Goal: Entertainment & Leisure: Consume media (video, audio)

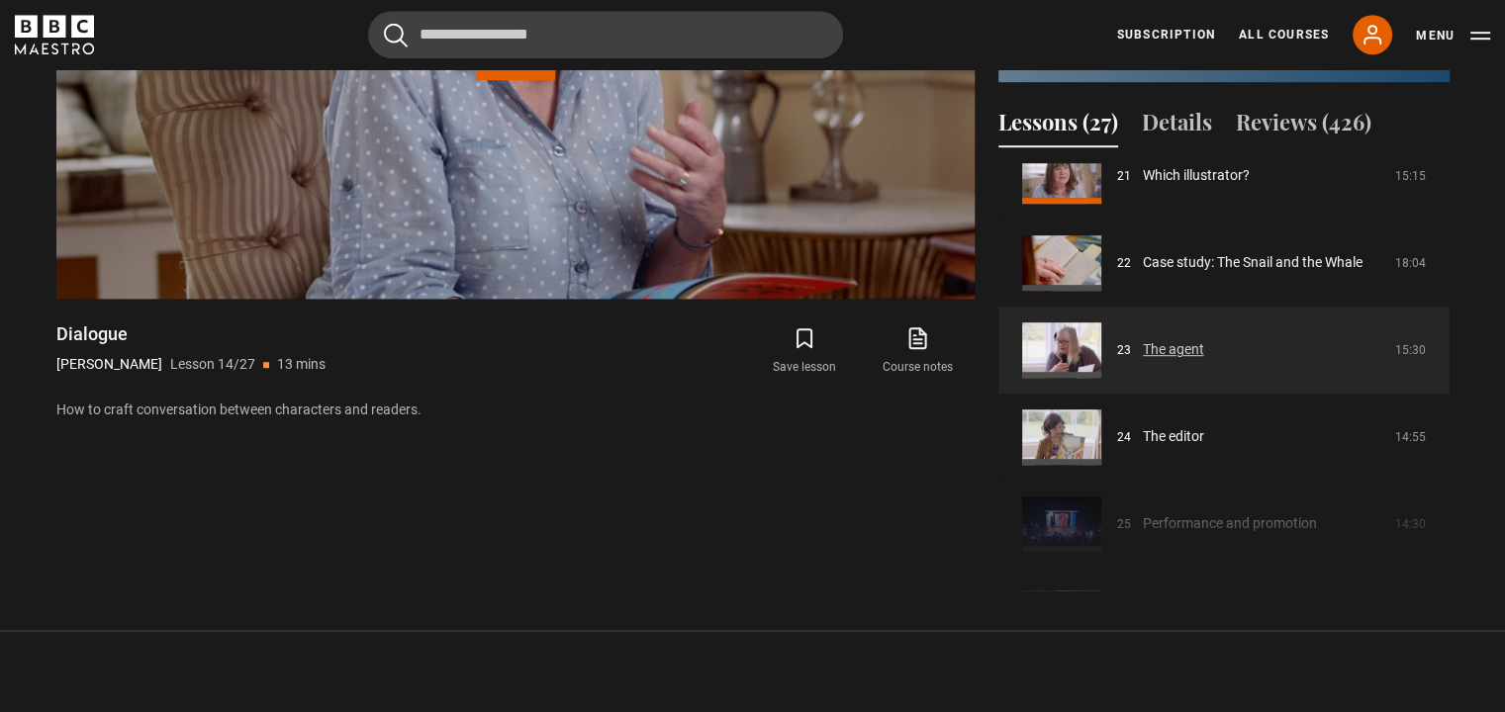
scroll to position [1824, 0]
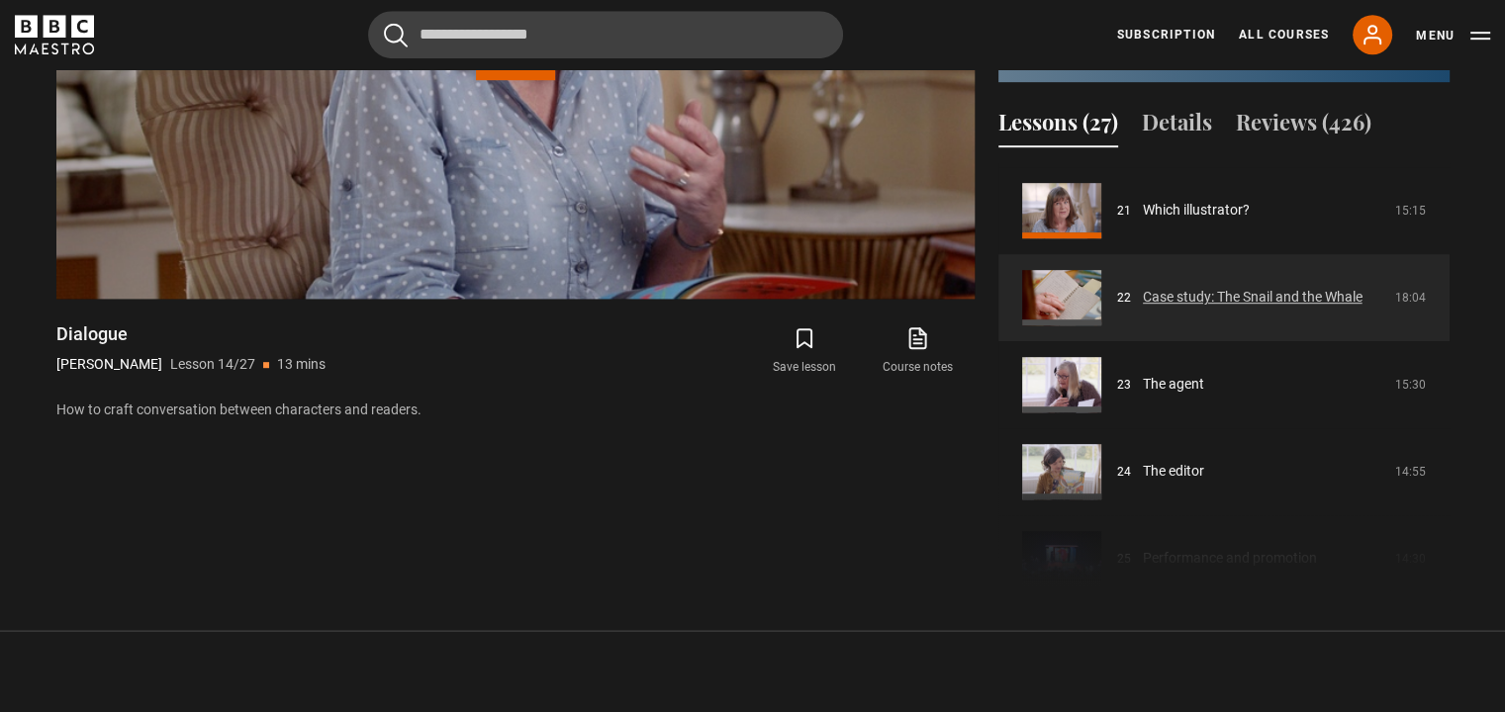
click at [1234, 308] on link "Case study: The Snail and the Whale" at bounding box center [1253, 297] width 220 height 21
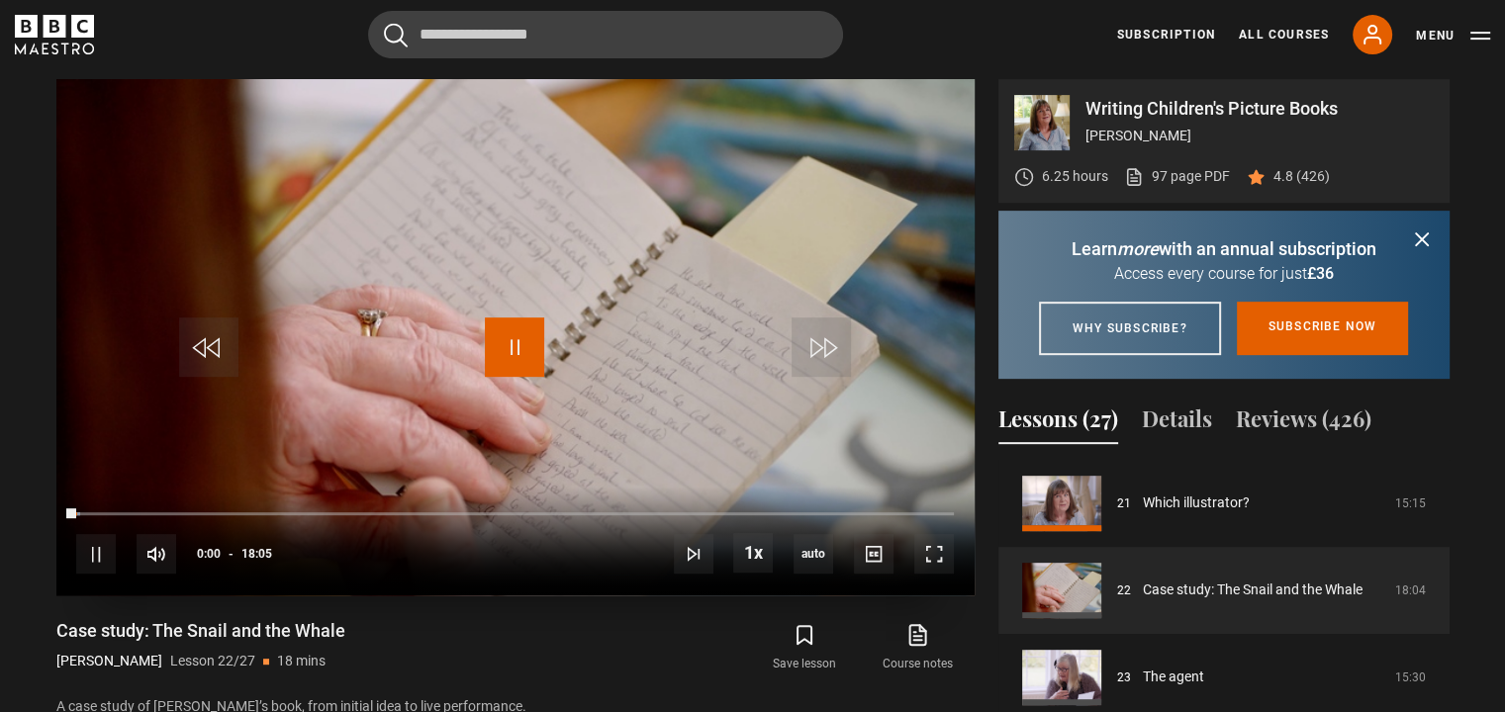
click at [514, 351] on span "Video Player" at bounding box center [514, 347] width 59 height 59
click at [503, 354] on span "Video Player" at bounding box center [514, 347] width 59 height 59
click at [513, 349] on span "Video Player" at bounding box center [514, 347] width 59 height 59
click at [514, 329] on span "Video Player" at bounding box center [514, 347] width 59 height 59
click at [530, 354] on span "Video Player" at bounding box center [514, 347] width 59 height 59
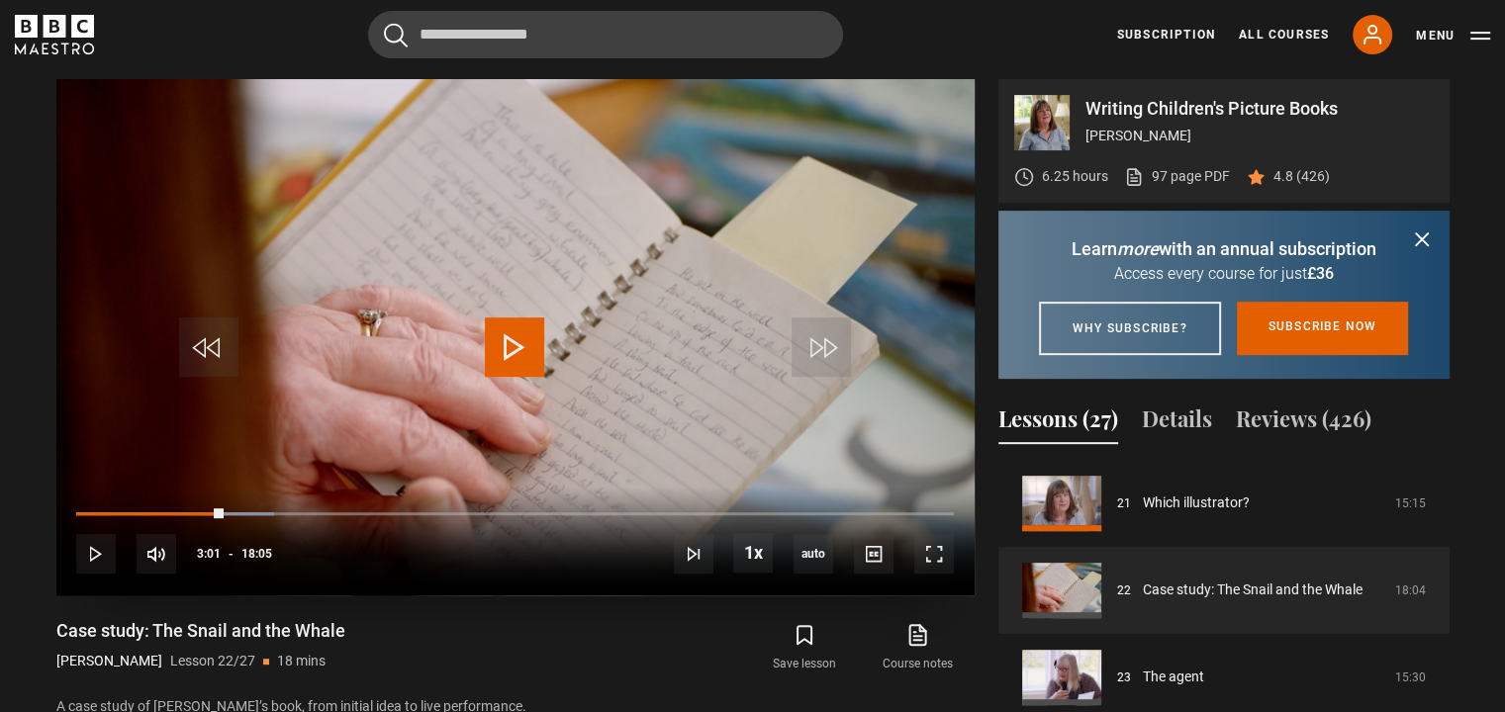
click at [526, 353] on span "Video Player" at bounding box center [514, 347] width 59 height 59
click at [760, 460] on li "1.5x" at bounding box center [756, 471] width 47 height 26
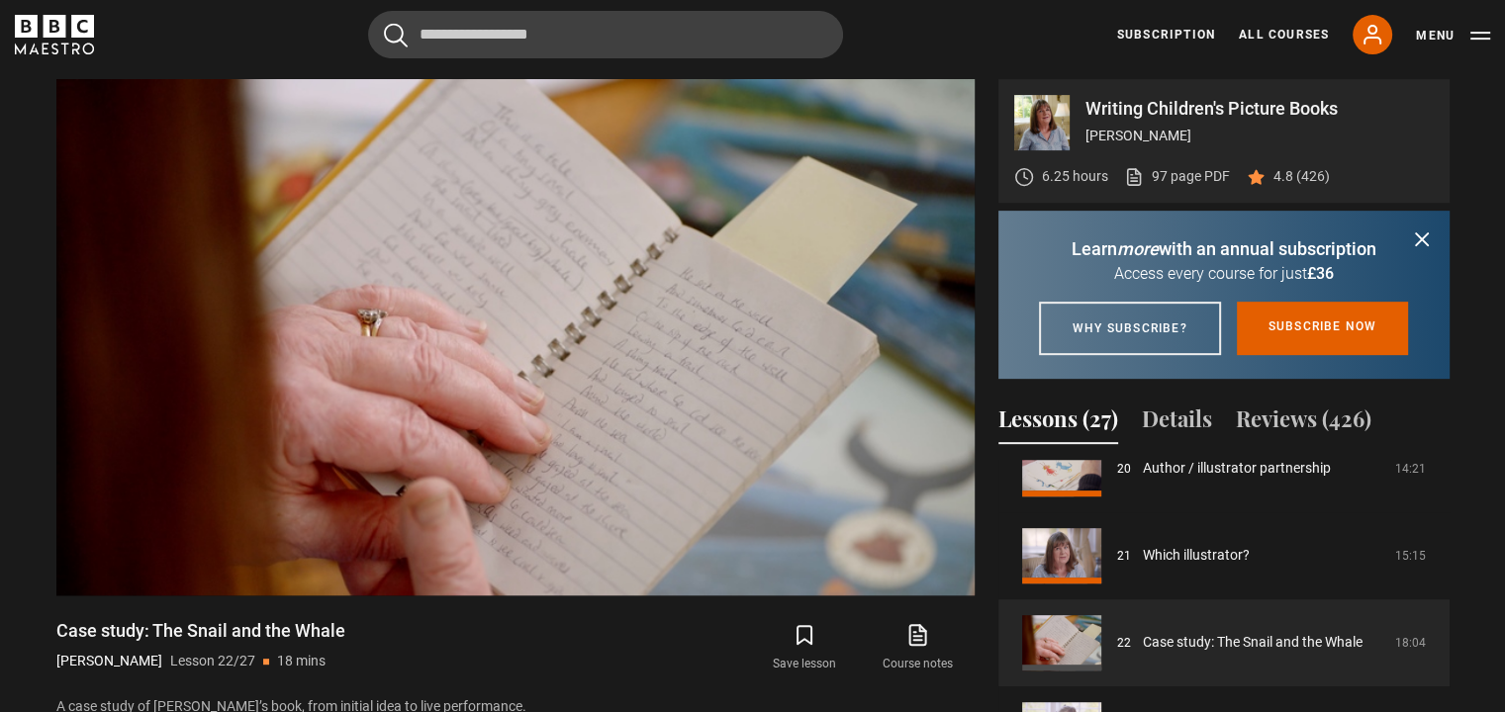
scroll to position [1927, 0]
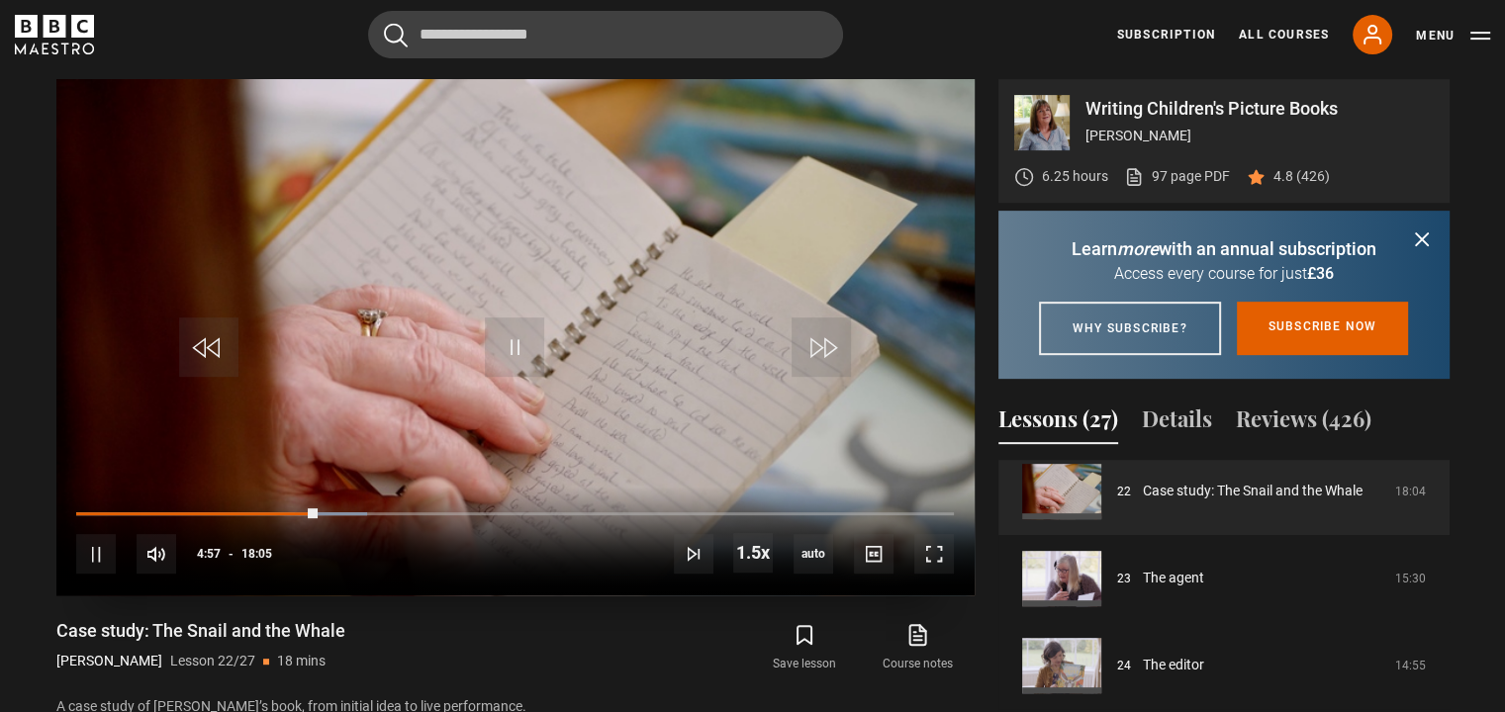
click at [546, 368] on video "Video Player" at bounding box center [515, 337] width 918 height 516
click at [760, 490] on span "1x" at bounding box center [757, 496] width 15 height 16
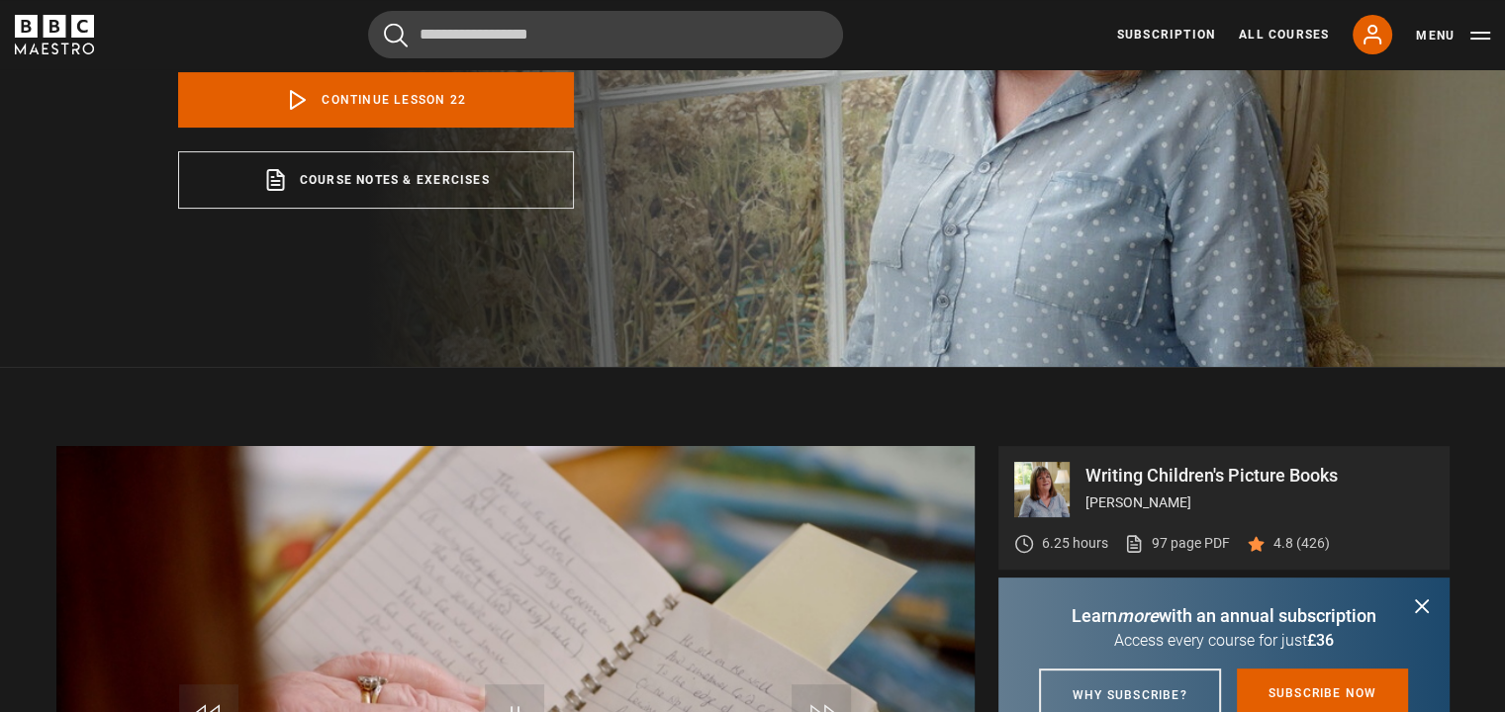
scroll to position [824, 0]
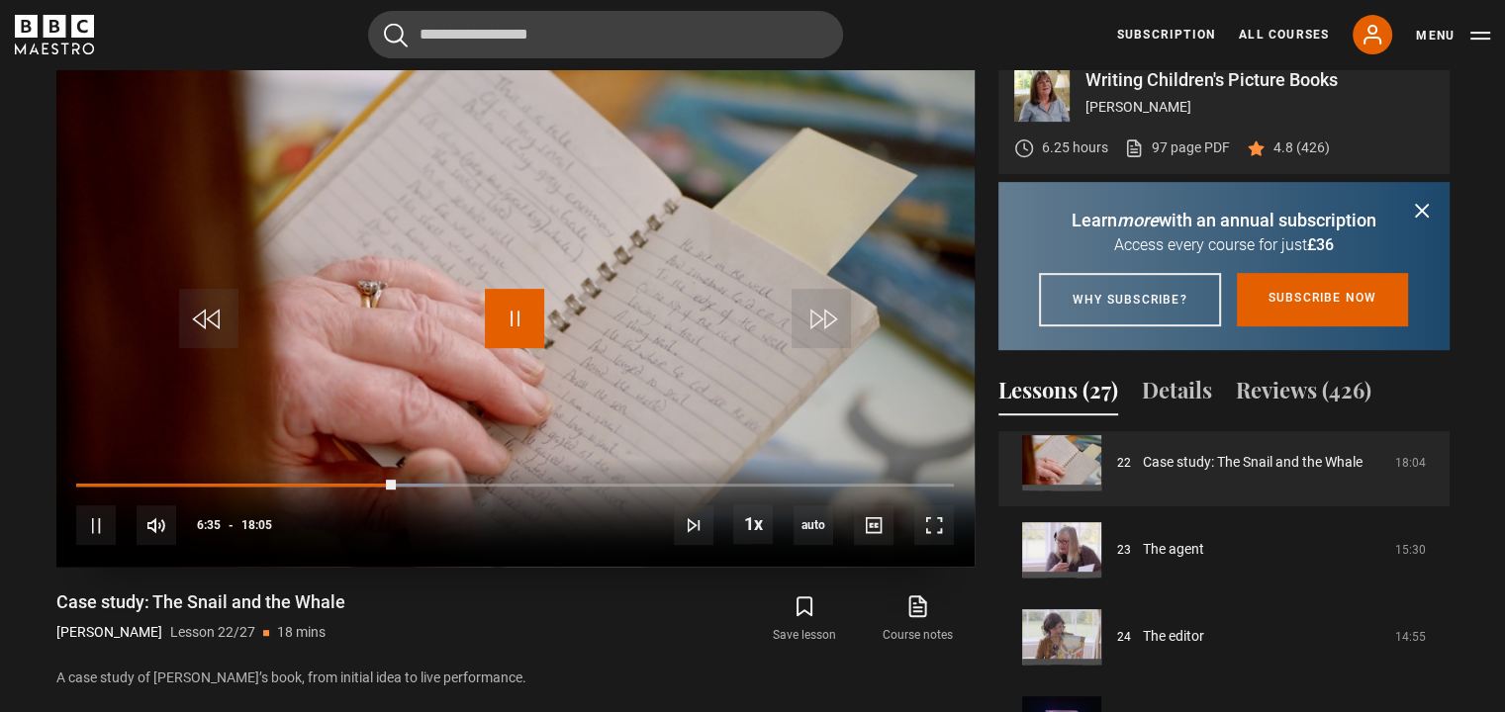
click at [502, 320] on span "Video Player" at bounding box center [514, 318] width 59 height 59
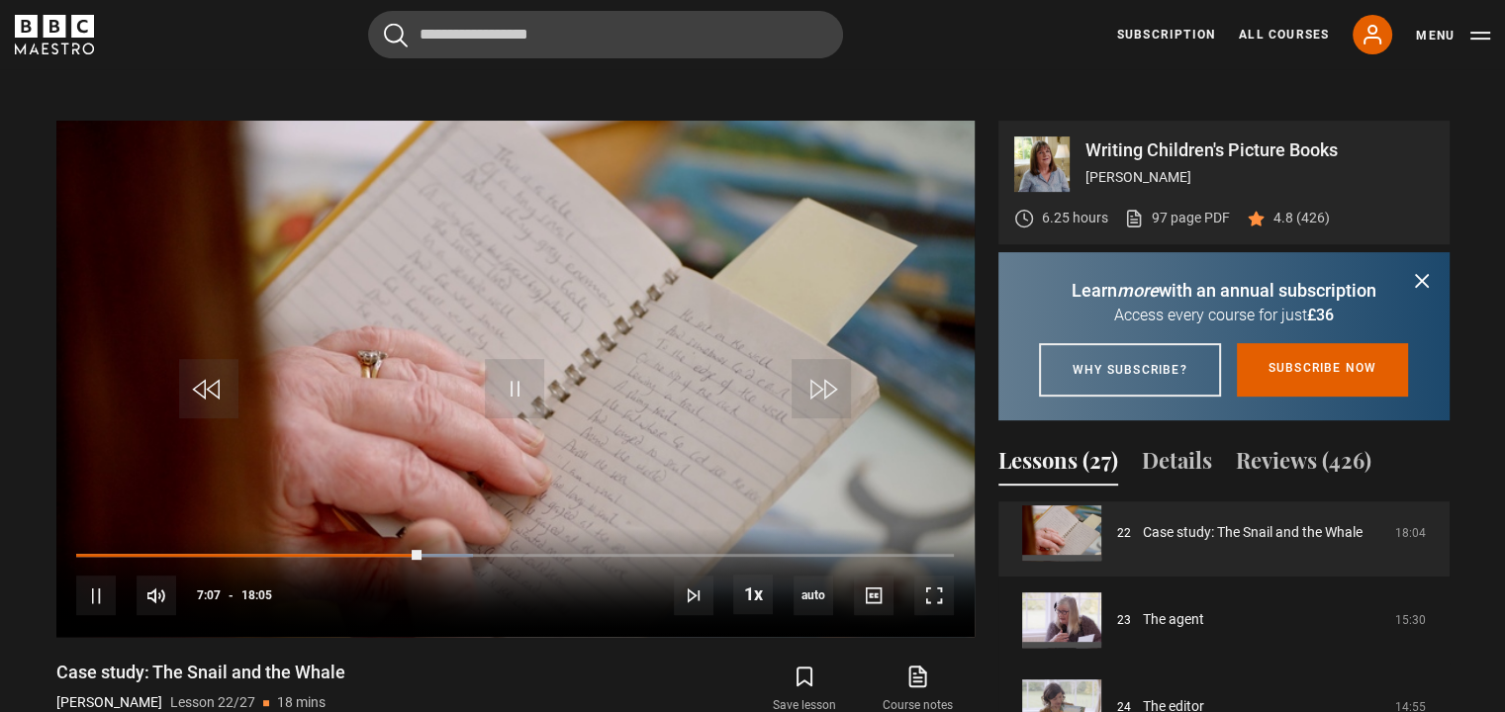
scroll to position [725, 0]
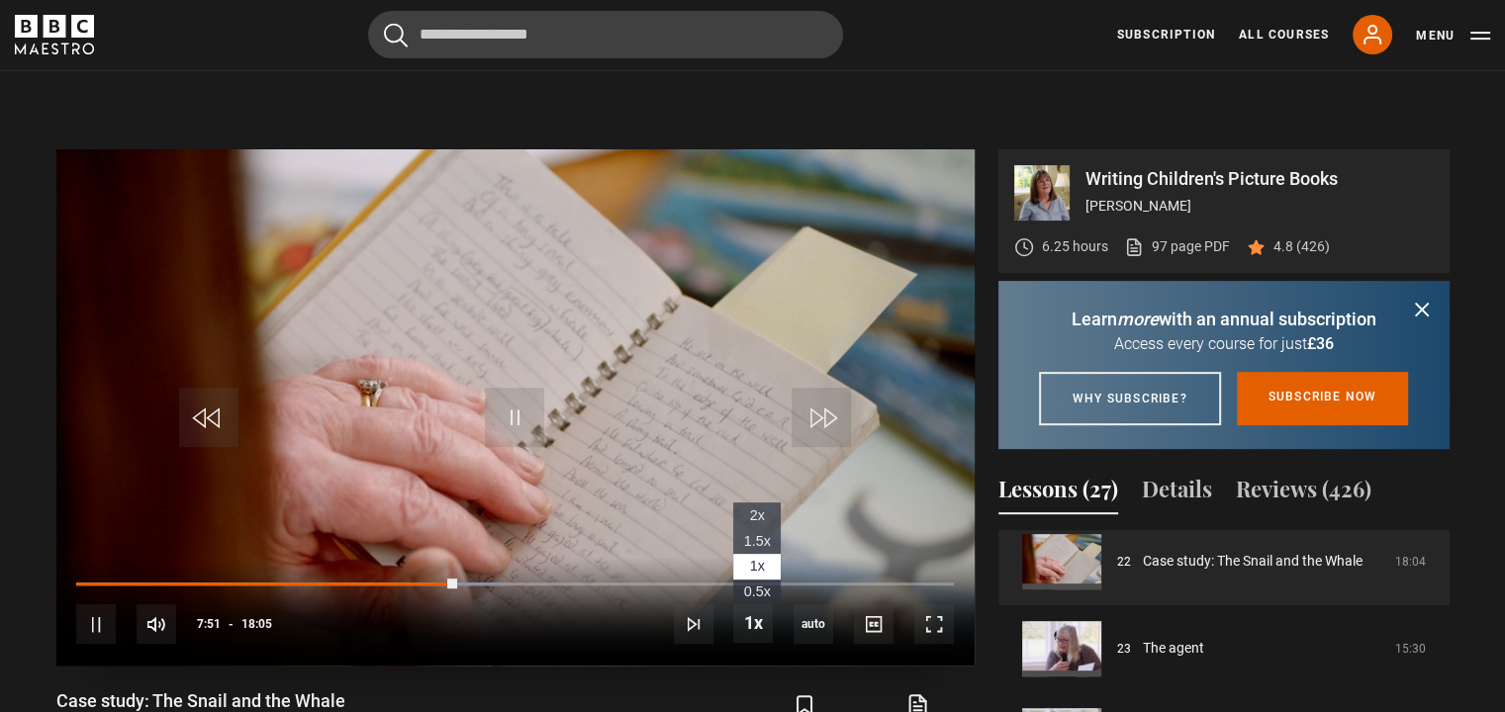
click at [763, 533] on span "1.5x" at bounding box center [757, 541] width 27 height 16
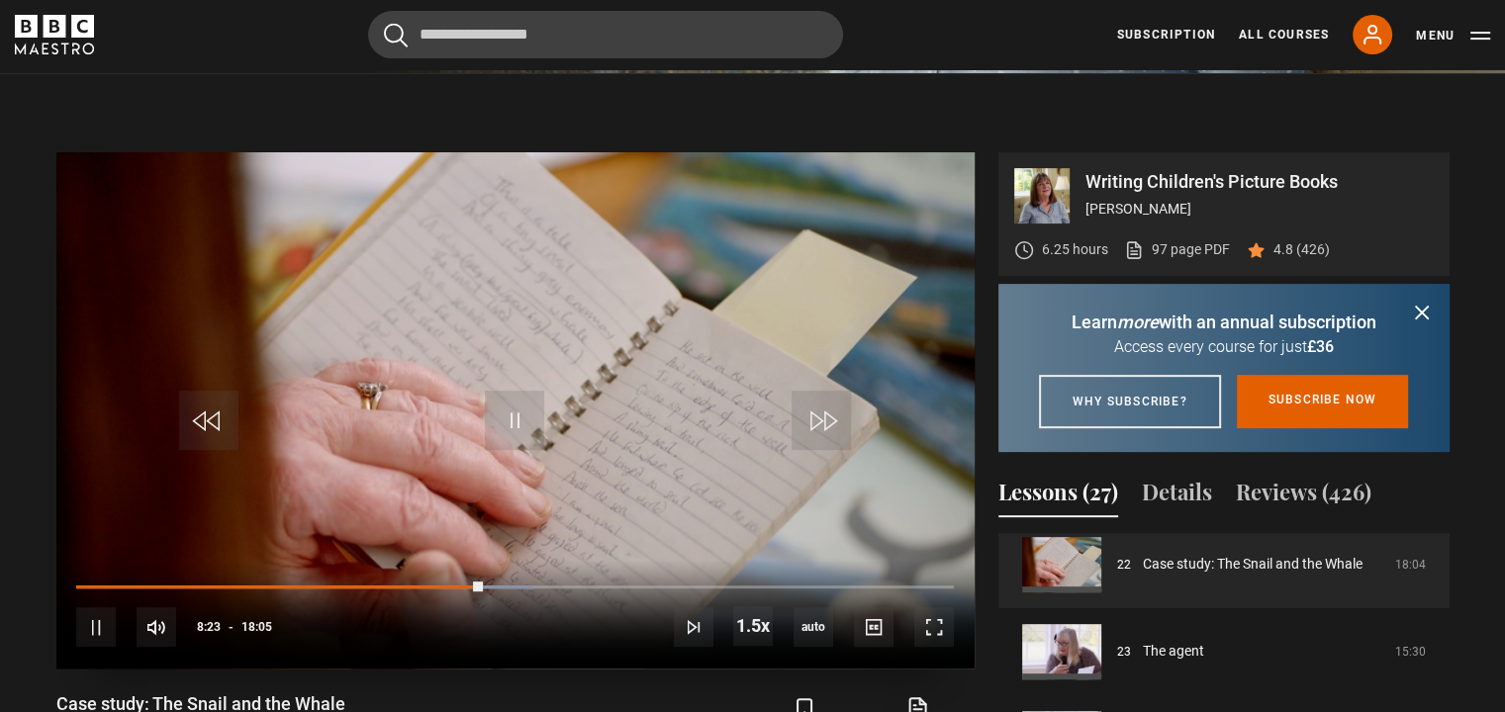
scroll to position [755, 0]
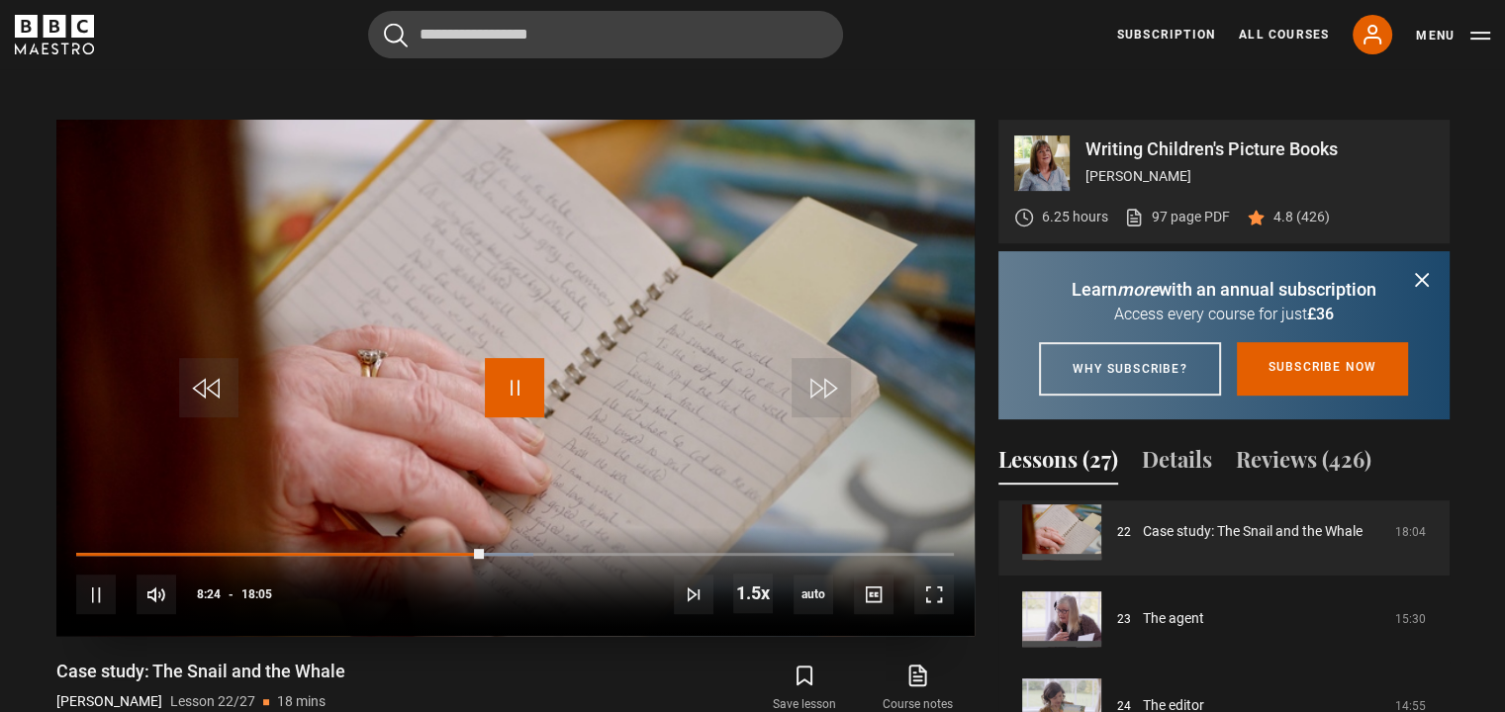
click at [528, 393] on span "Video Player" at bounding box center [514, 387] width 59 height 59
click at [760, 533] on span "1x" at bounding box center [757, 536] width 15 height 16
click at [541, 401] on span "Video Player" at bounding box center [514, 387] width 59 height 59
click at [1413, 273] on icon "submit" at bounding box center [1422, 280] width 24 height 24
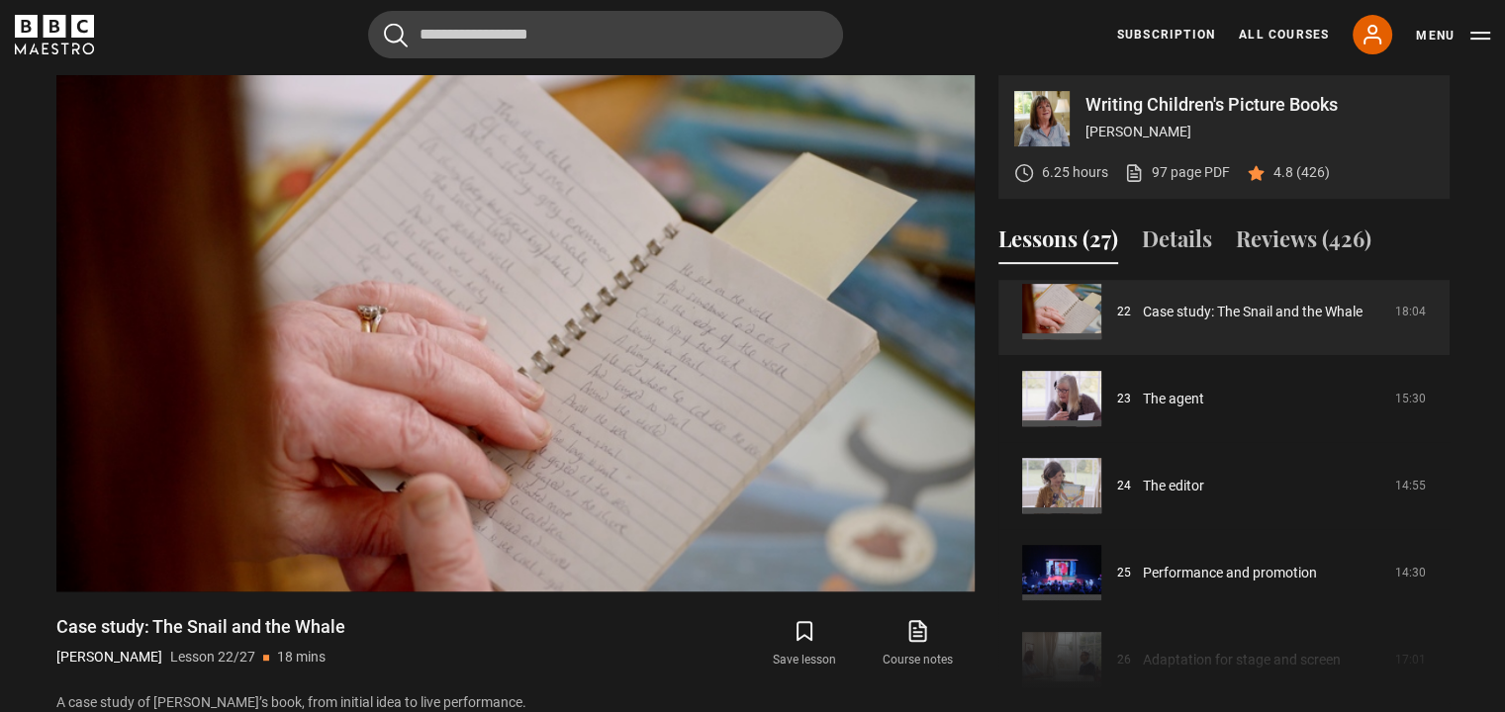
scroll to position [803, 0]
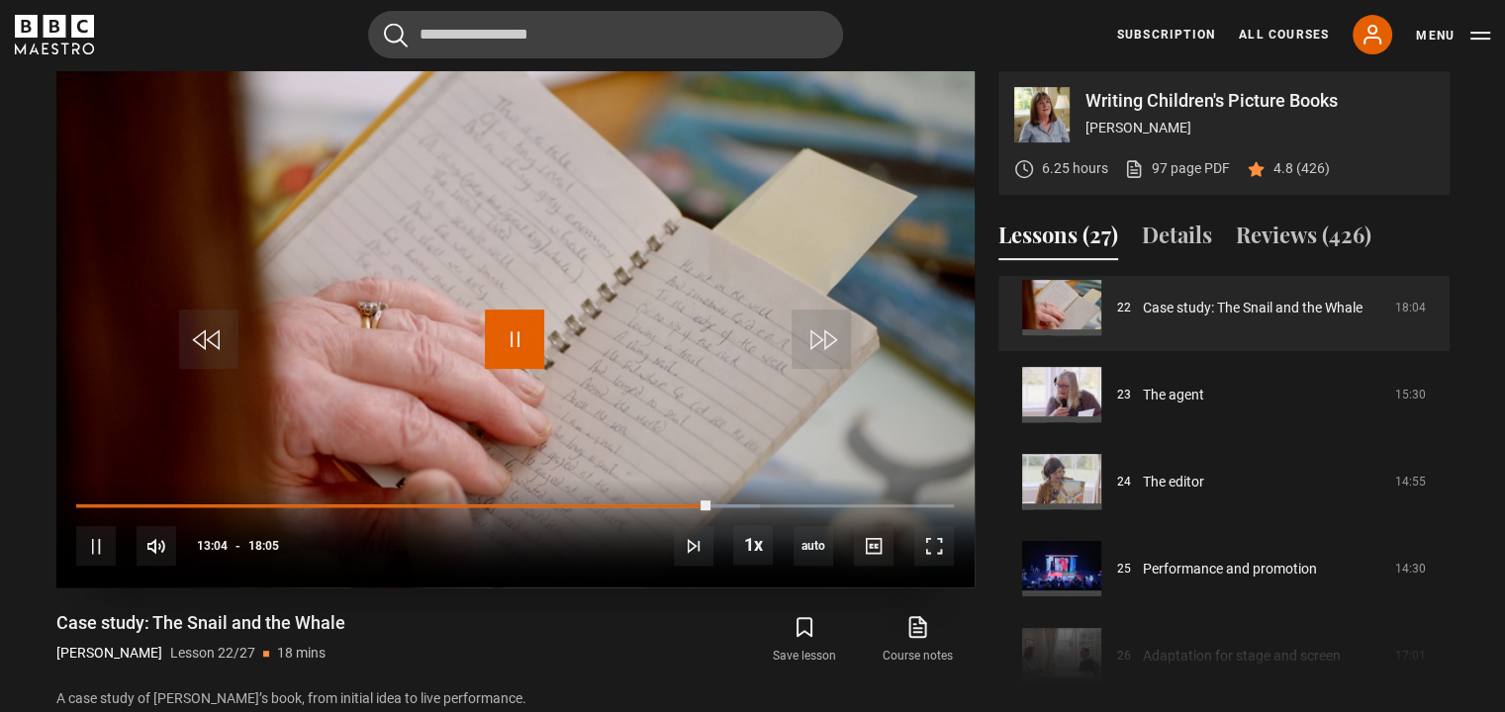
click at [526, 347] on span "Video Player" at bounding box center [514, 339] width 59 height 59
click at [514, 333] on span "Video Player" at bounding box center [514, 339] width 59 height 59
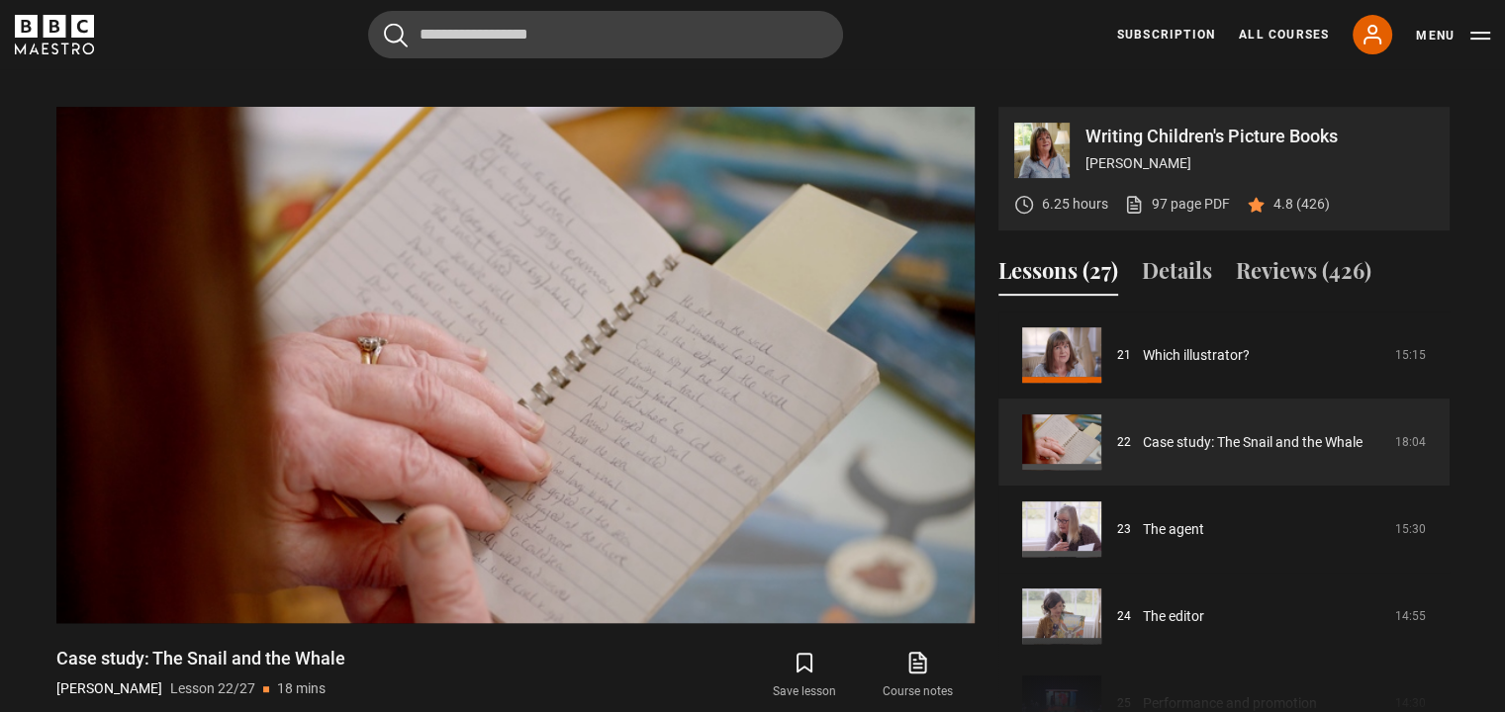
scroll to position [732, 0]
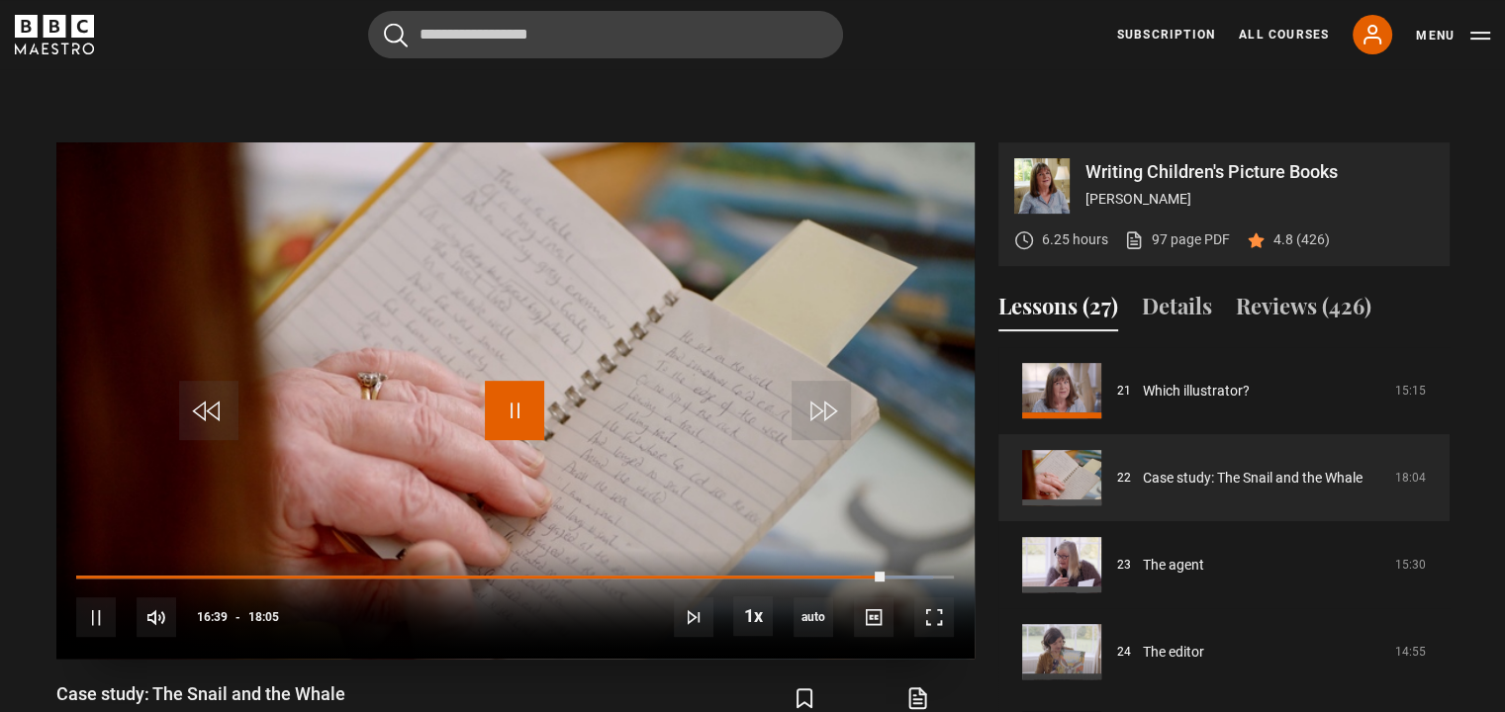
click at [520, 414] on span "Video Player" at bounding box center [514, 410] width 59 height 59
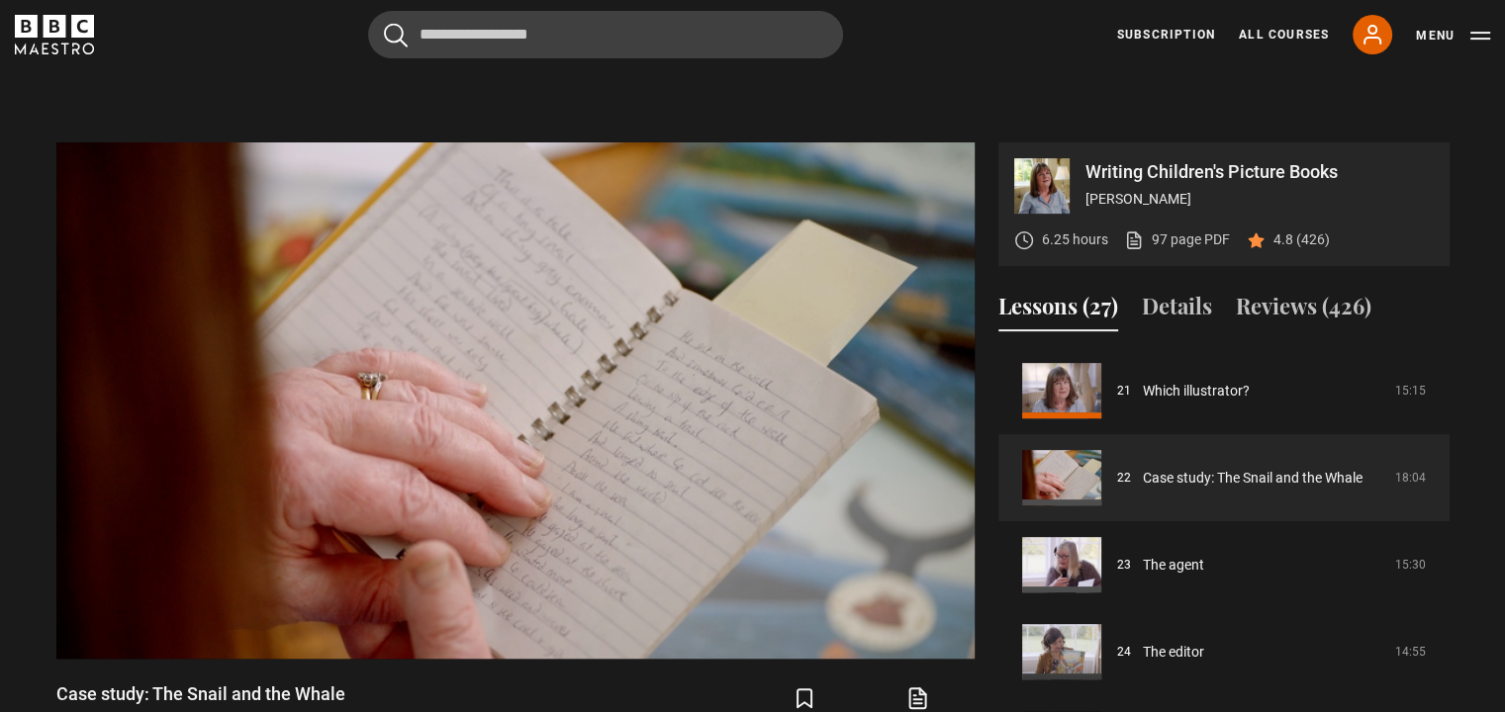
drag, startPoint x: 1441, startPoint y: 669, endPoint x: 1445, endPoint y: 696, distance: 28.0
click at [1445, 696] on div "Course trailer 01 Writing Children's Picture Books Introduction 05:03 02 What i…" at bounding box center [1223, 560] width 451 height 427
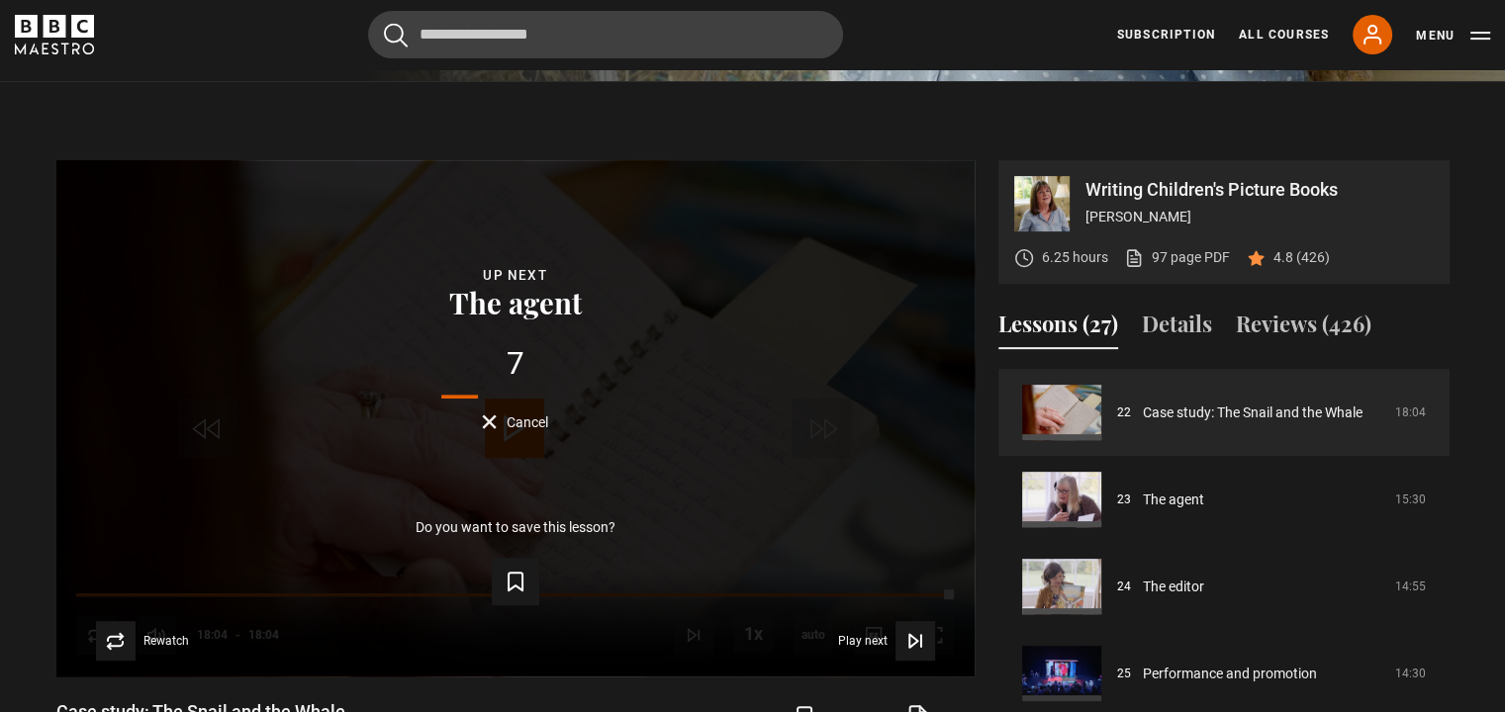
scroll to position [710, 0]
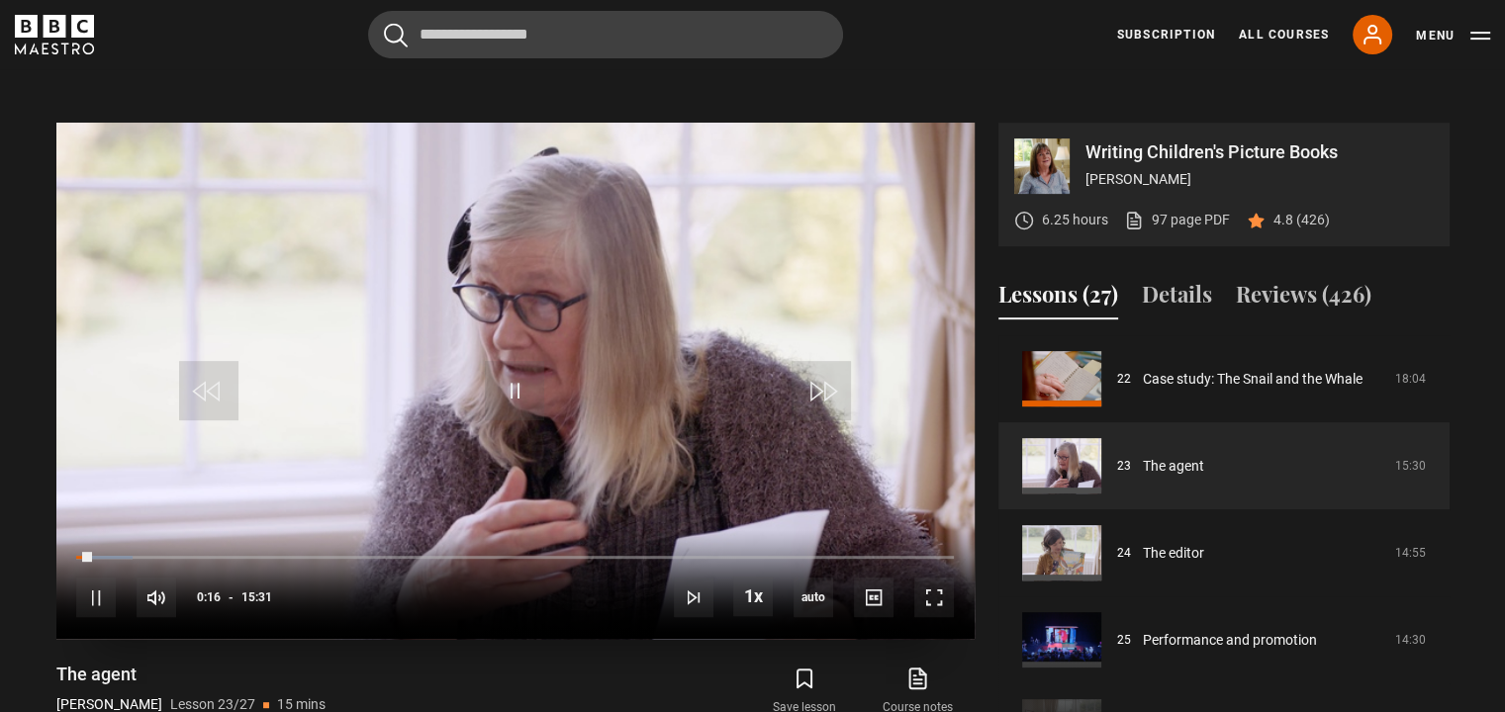
scroll to position [725, 0]
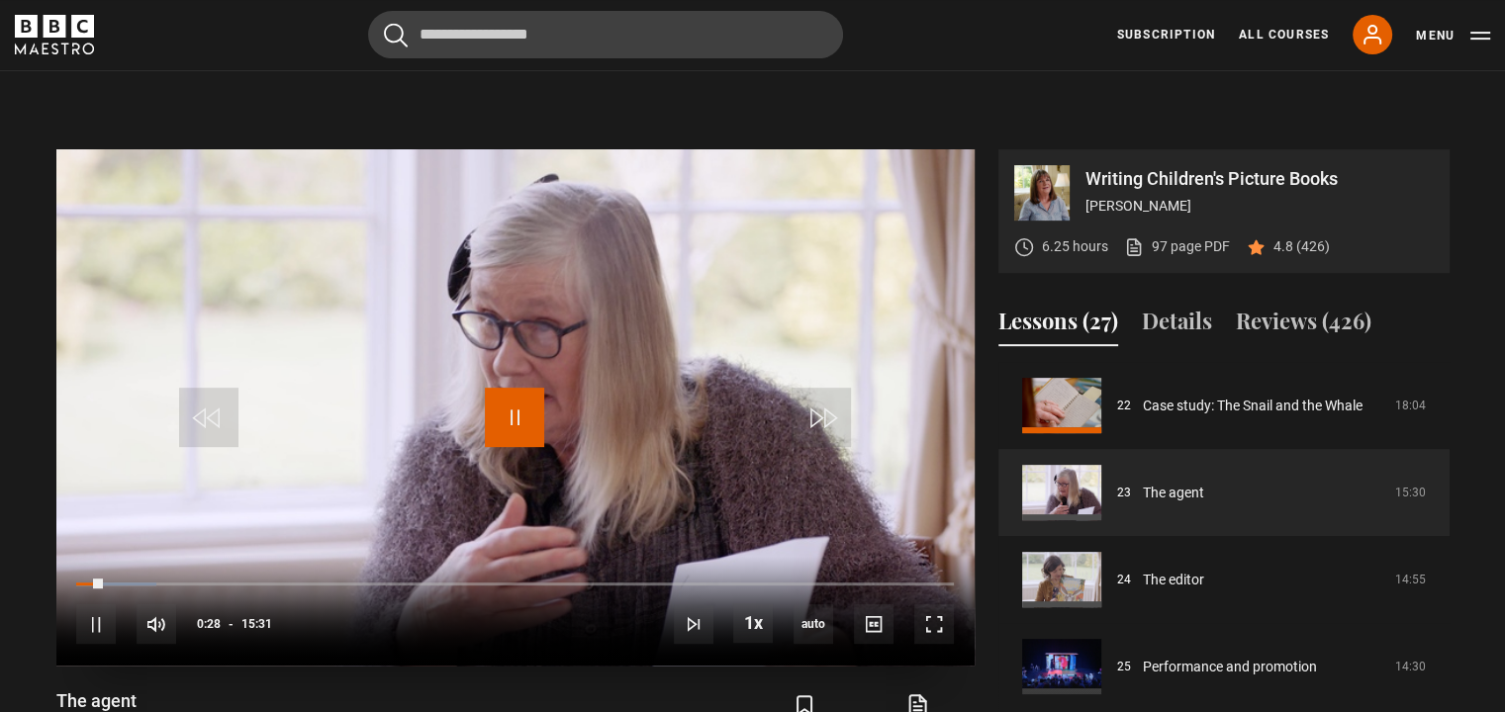
click at [514, 414] on span "Video Player" at bounding box center [514, 417] width 59 height 59
click at [516, 418] on span "Video Player" at bounding box center [514, 417] width 59 height 59
click at [504, 404] on span "Video Player" at bounding box center [514, 417] width 59 height 59
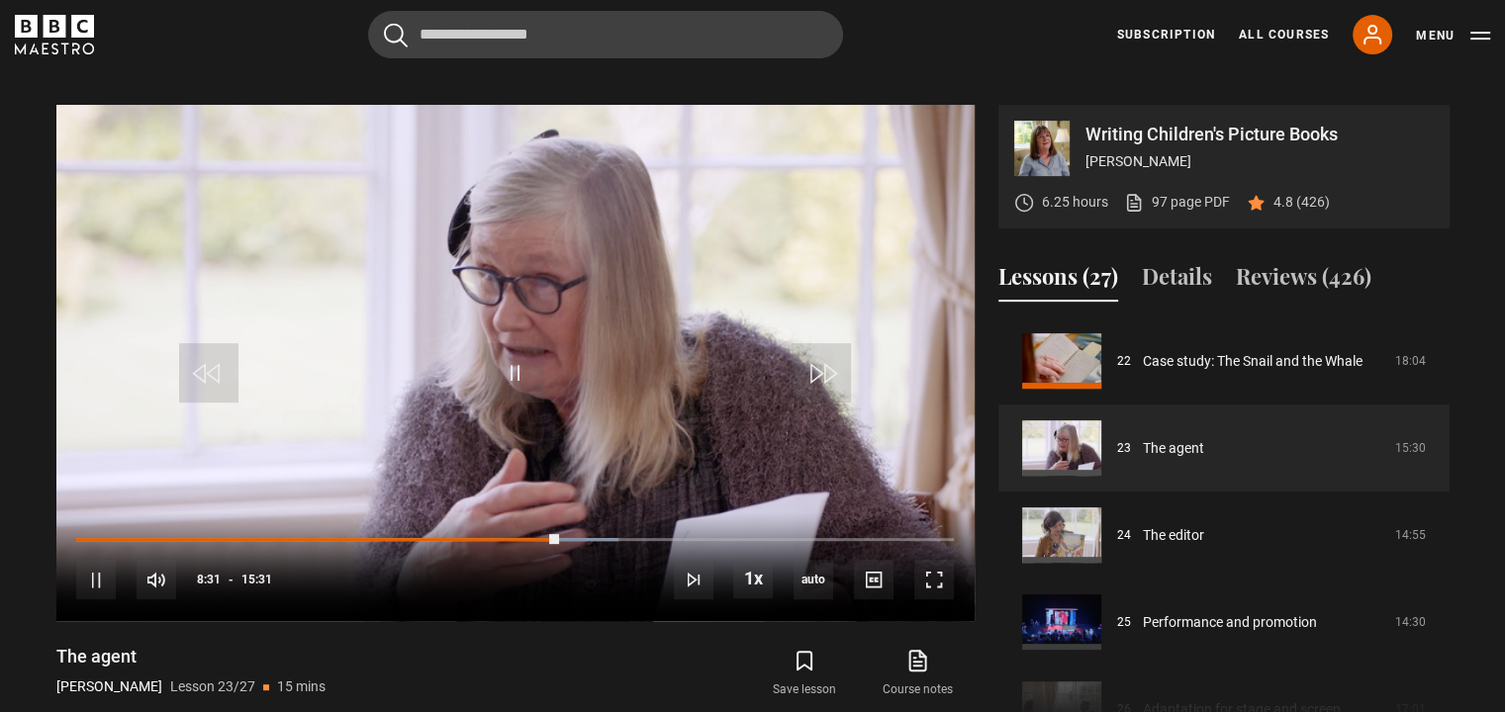
scroll to position [781, 0]
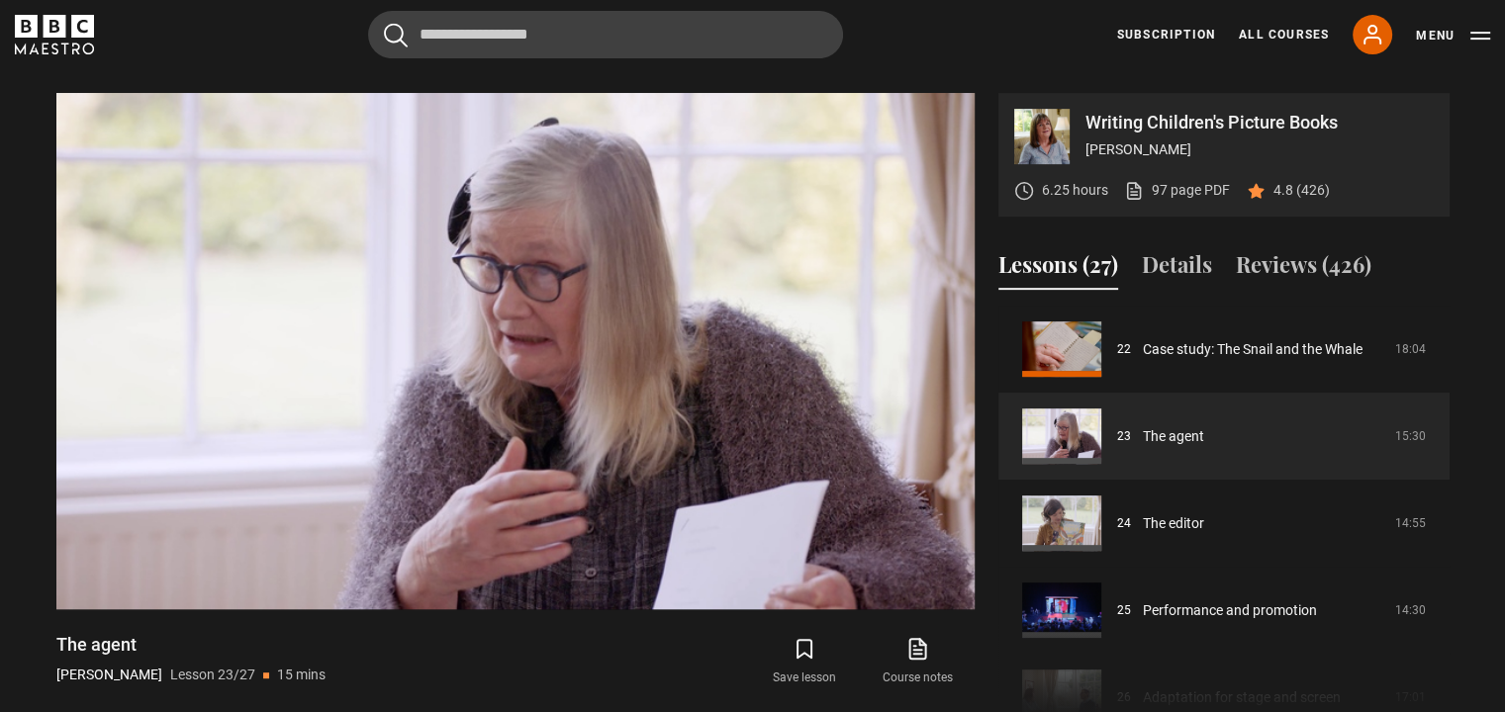
drag, startPoint x: 1444, startPoint y: 645, endPoint x: 1444, endPoint y: 704, distance: 59.4
click at [1444, 706] on div "Course trailer 01 Writing Children's Picture Books Introduction 05:03 02 What i…" at bounding box center [1223, 519] width 451 height 427
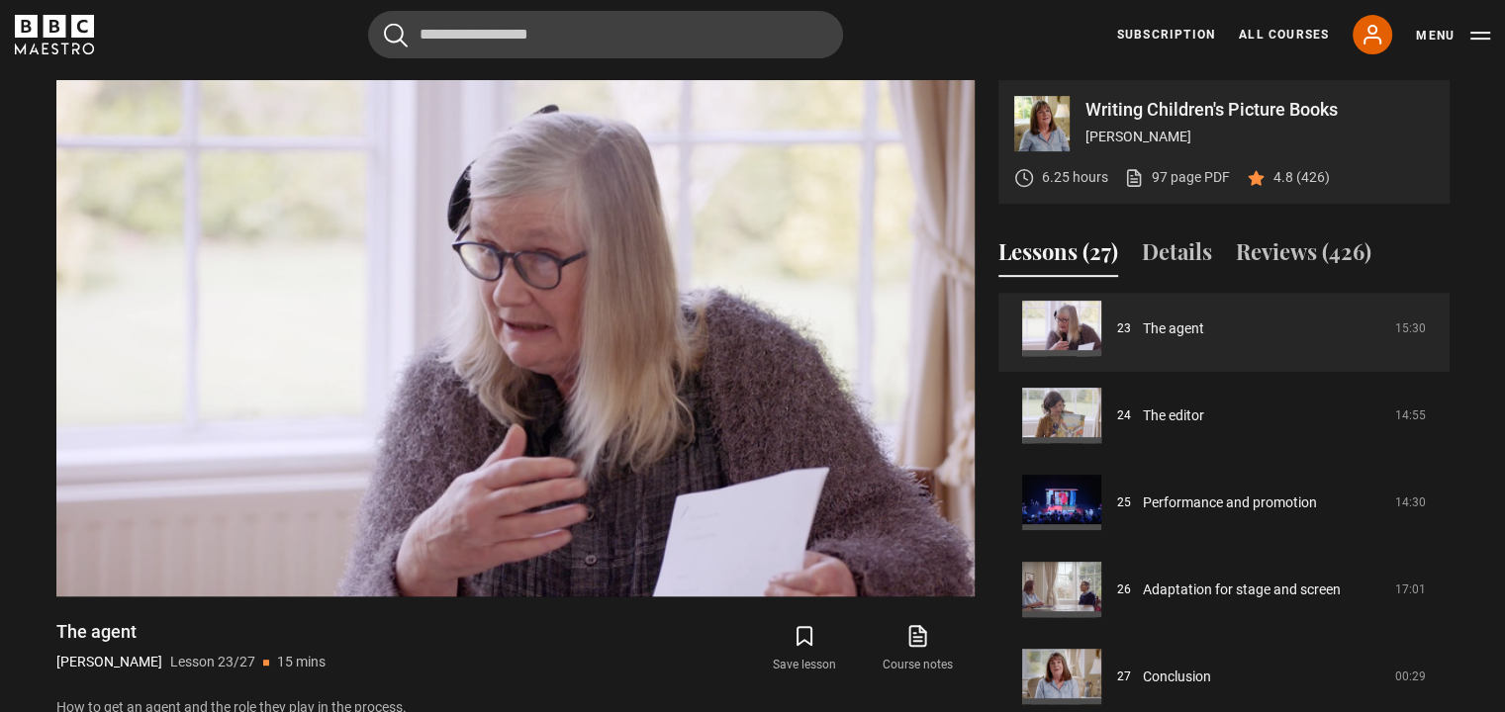
scroll to position [790, 0]
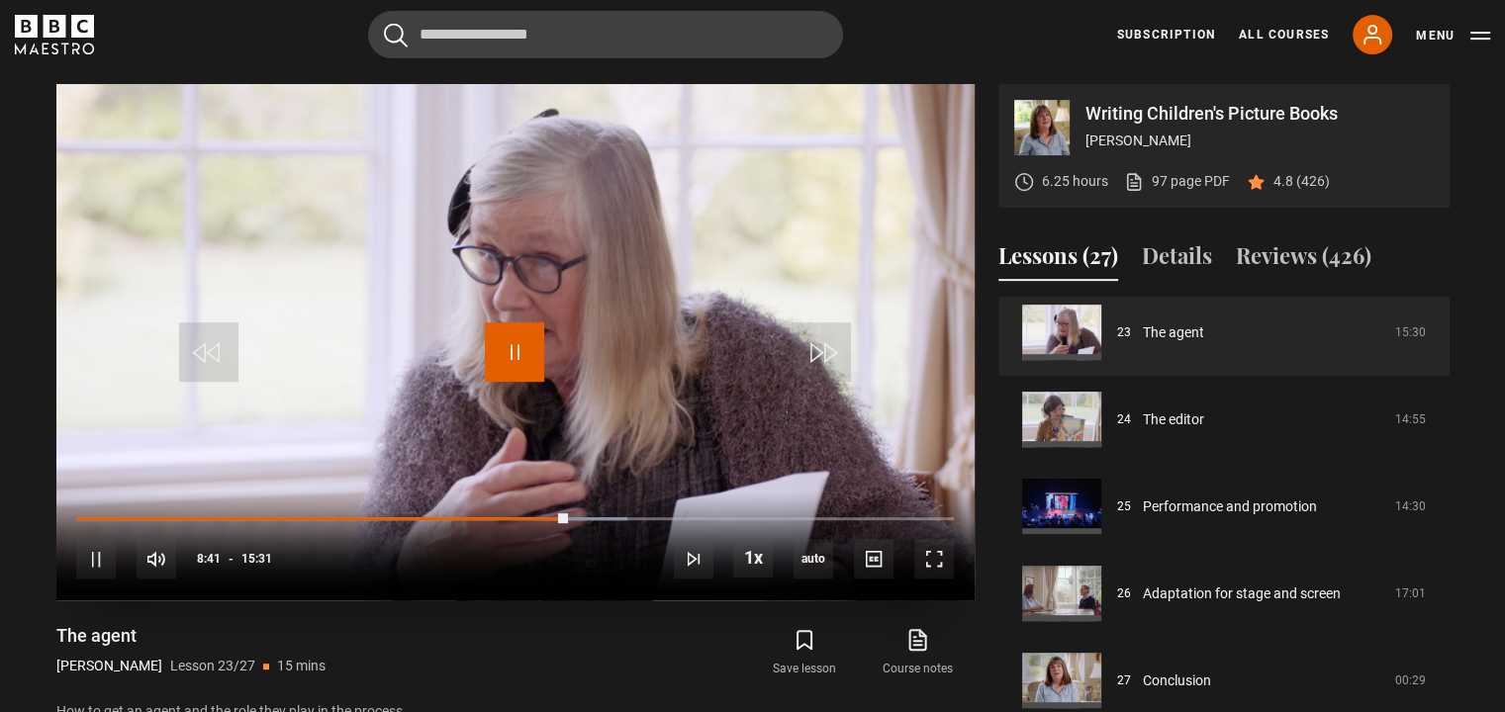
click at [521, 338] on span "Video Player" at bounding box center [514, 351] width 59 height 59
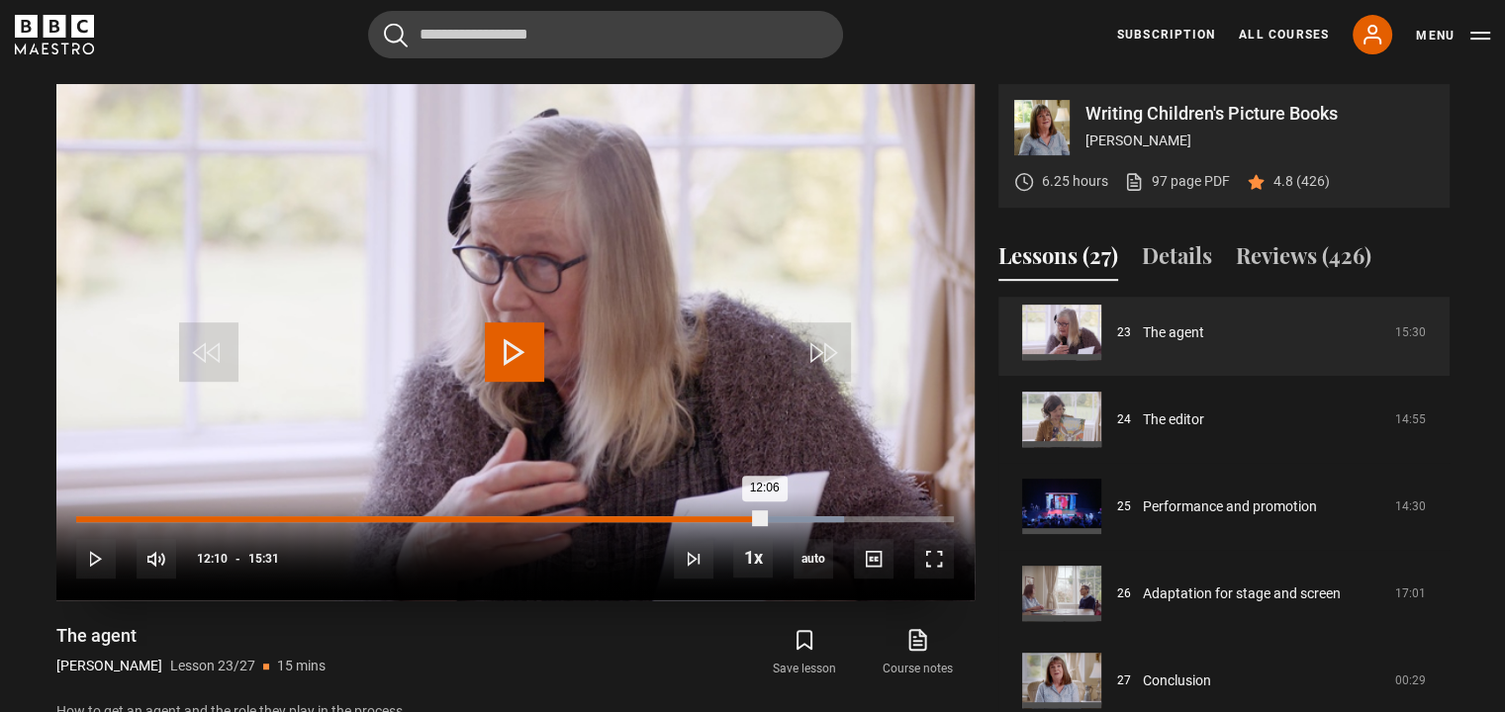
drag, startPoint x: 772, startPoint y: 513, endPoint x: 760, endPoint y: 514, distance: 11.9
click at [760, 516] on div "12:06" at bounding box center [419, 519] width 687 height 6
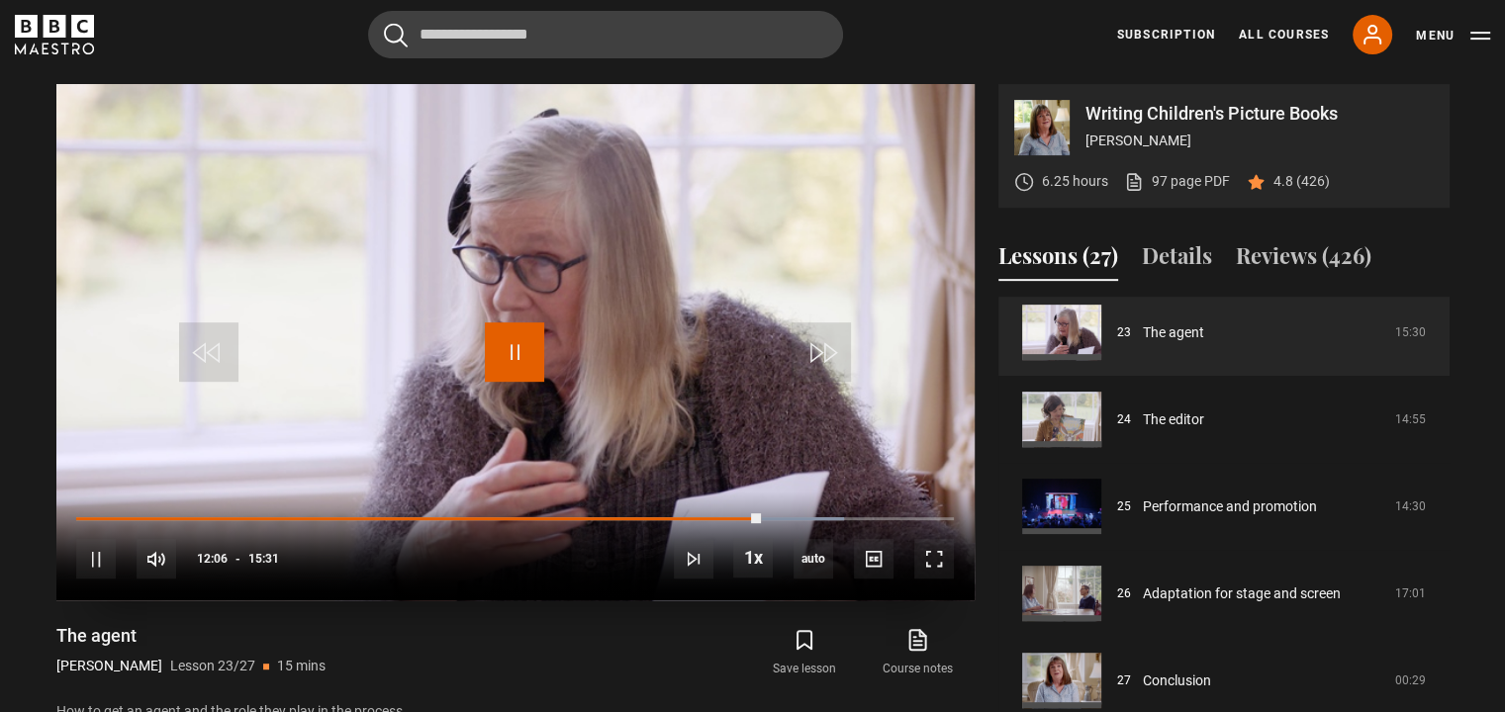
click at [503, 356] on span "Video Player" at bounding box center [514, 351] width 59 height 59
click at [769, 514] on div "10s Skip Back 10 seconds Pause 10s Skip Forward 10 seconds Loaded : 87.54% 12:0…" at bounding box center [515, 547] width 918 height 110
click at [771, 514] on div "10s Skip Back 10 seconds Pause 10s Skip Forward 10 seconds Loaded : 87.54% 12:0…" at bounding box center [515, 547] width 918 height 110
click at [772, 514] on div "10s Skip Back 10 seconds Pause 10s Skip Forward 10 seconds Loaded : 87.54% 12:0…" at bounding box center [515, 547] width 918 height 110
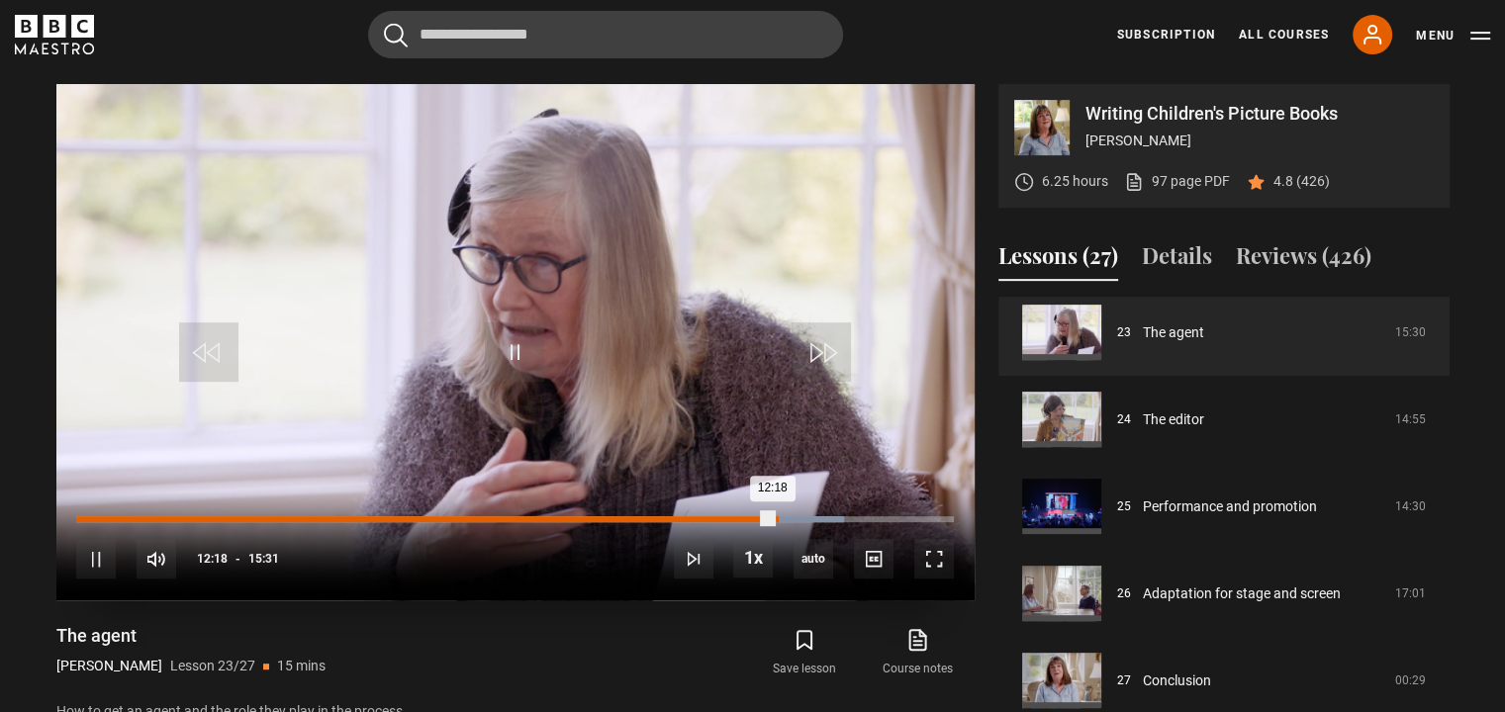
click at [776, 516] on div "Loaded : 87.54% 12:22 12:18" at bounding box center [514, 519] width 876 height 6
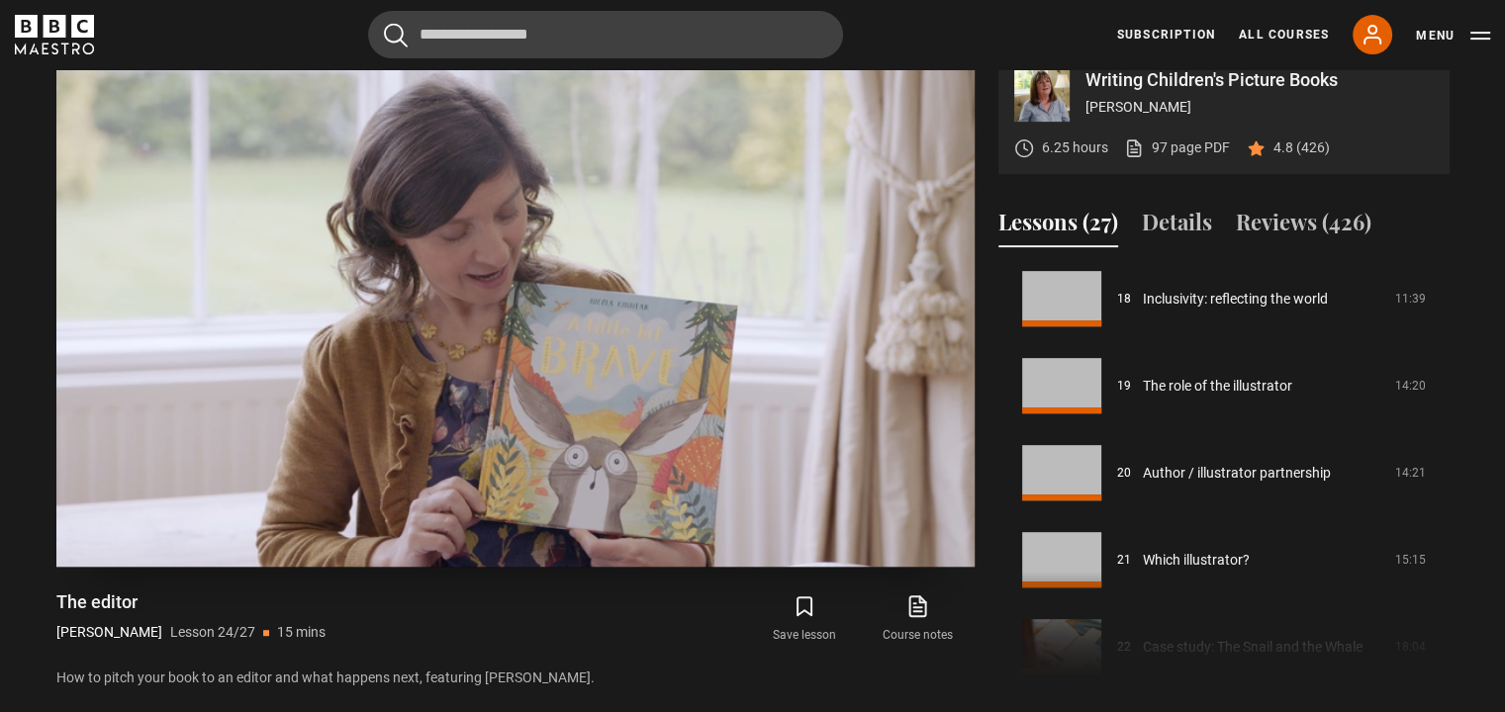
scroll to position [1409, 0]
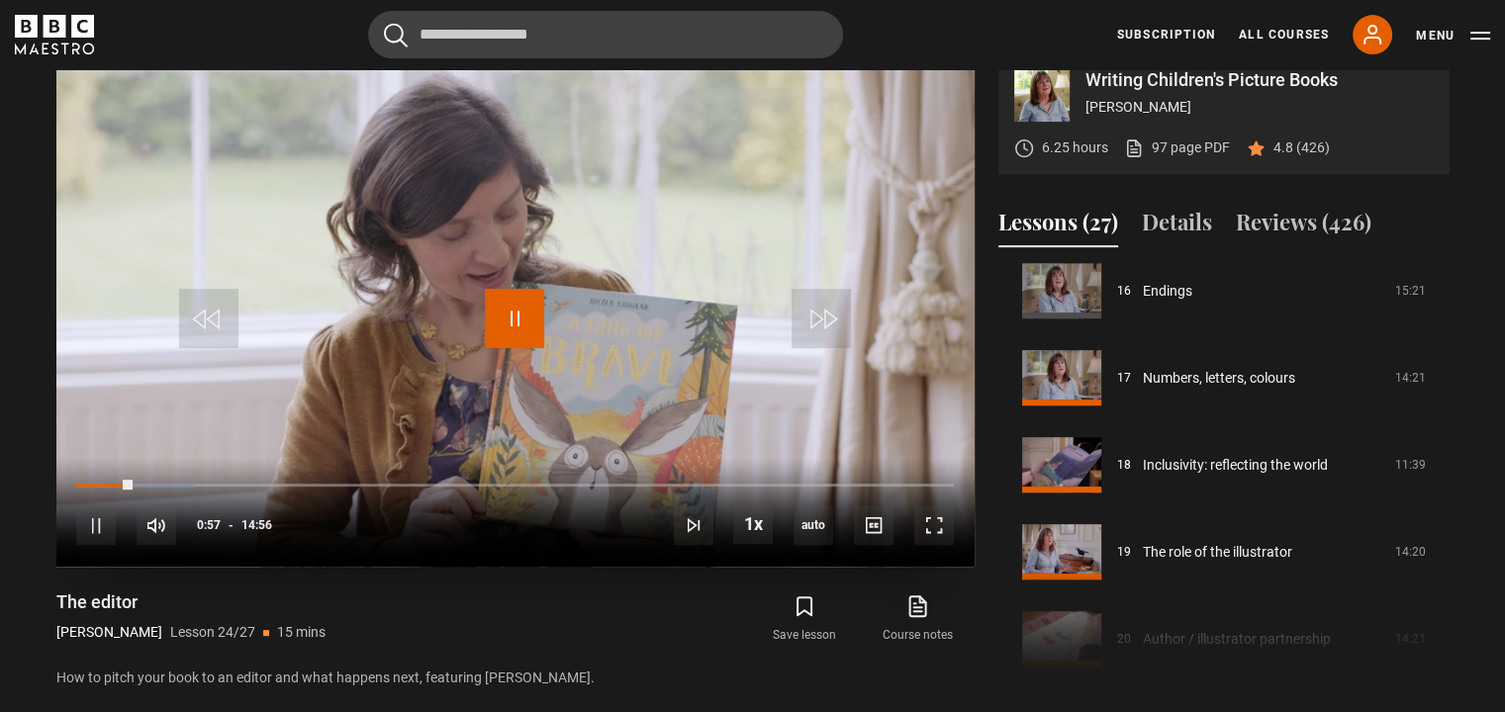
click at [516, 322] on span "Video Player" at bounding box center [514, 318] width 59 height 59
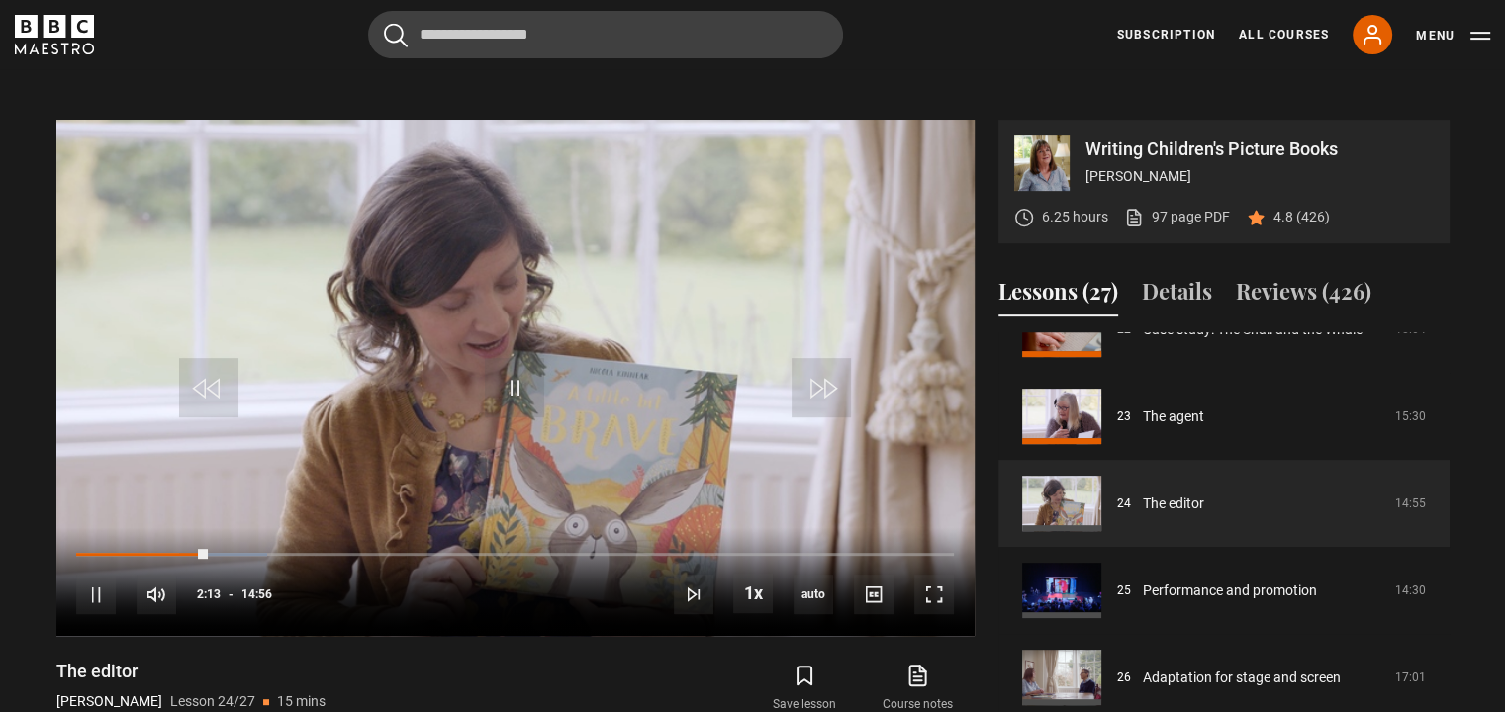
scroll to position [2010, 0]
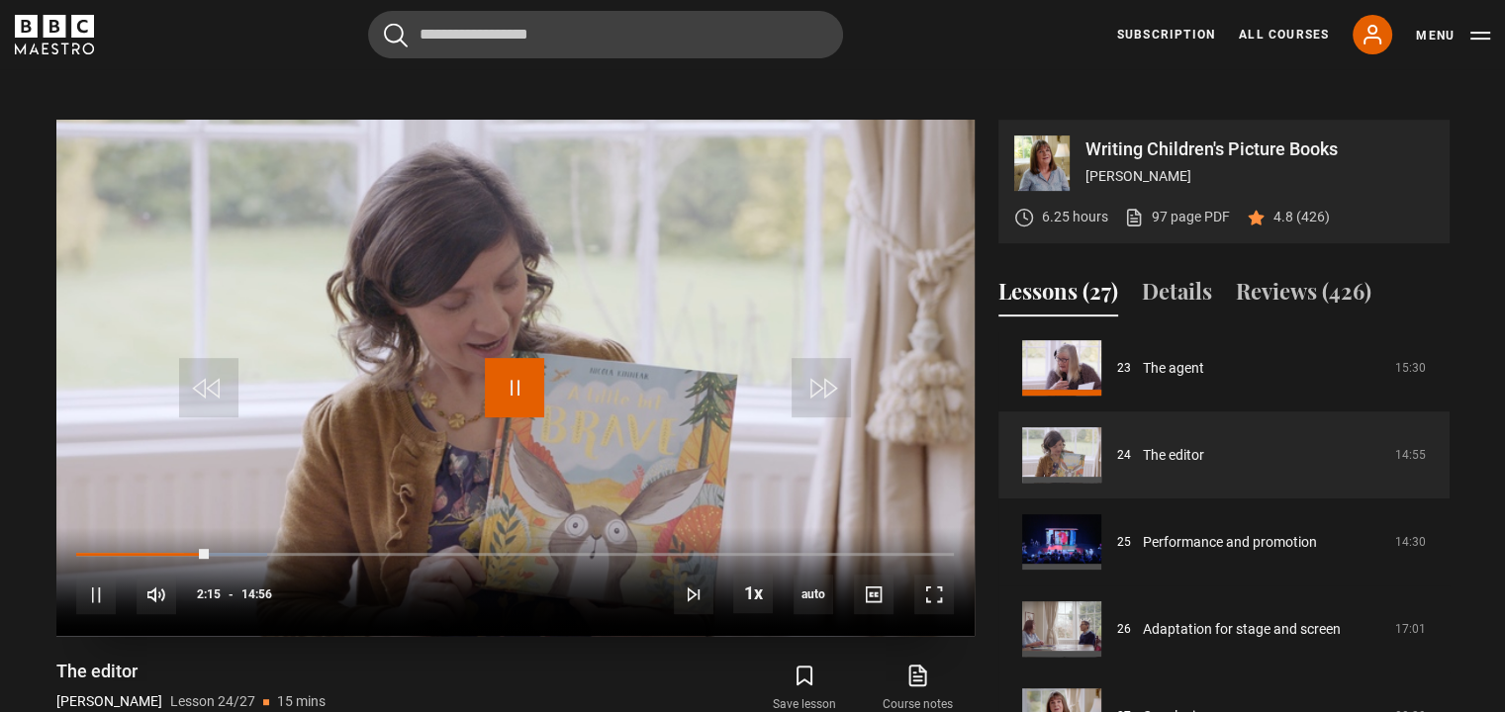
click at [522, 387] on span "Video Player" at bounding box center [514, 387] width 59 height 59
